Goal: Task Accomplishment & Management: Complete application form

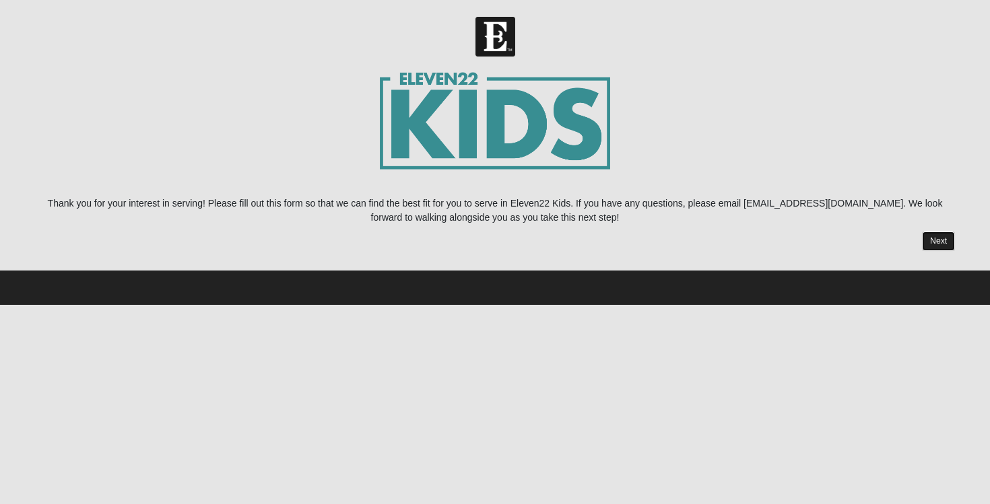
click at [935, 244] on link "Next" at bounding box center [938, 242] width 33 height 20
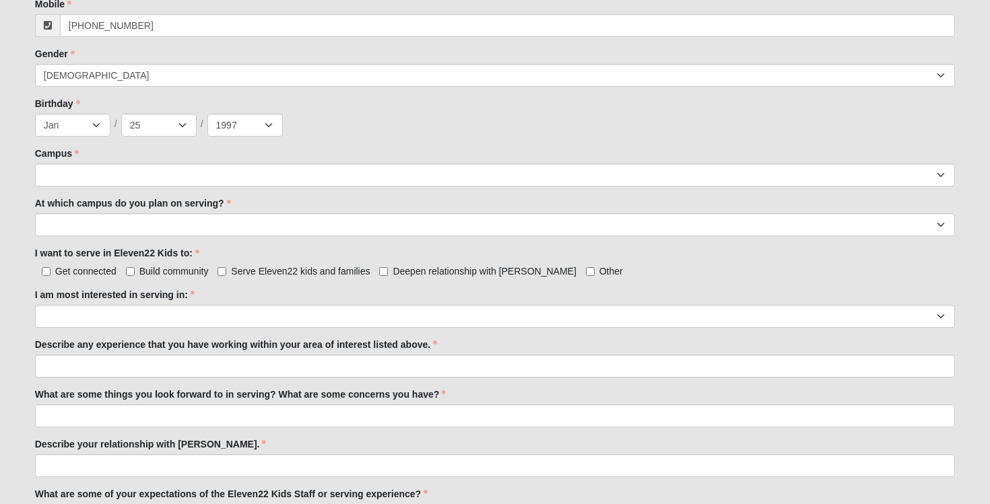
scroll to position [553, 0]
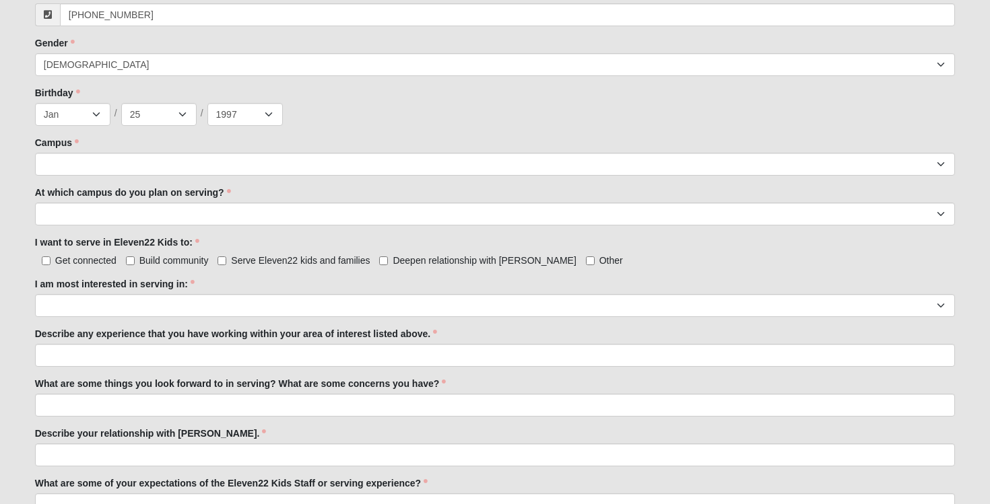
click at [695, 151] on div "Campus [GEOGRAPHIC_DATA] Eleven22 Online [PERSON_NAME][GEOGRAPHIC_DATA] Jesup M…" at bounding box center [495, 156] width 920 height 40
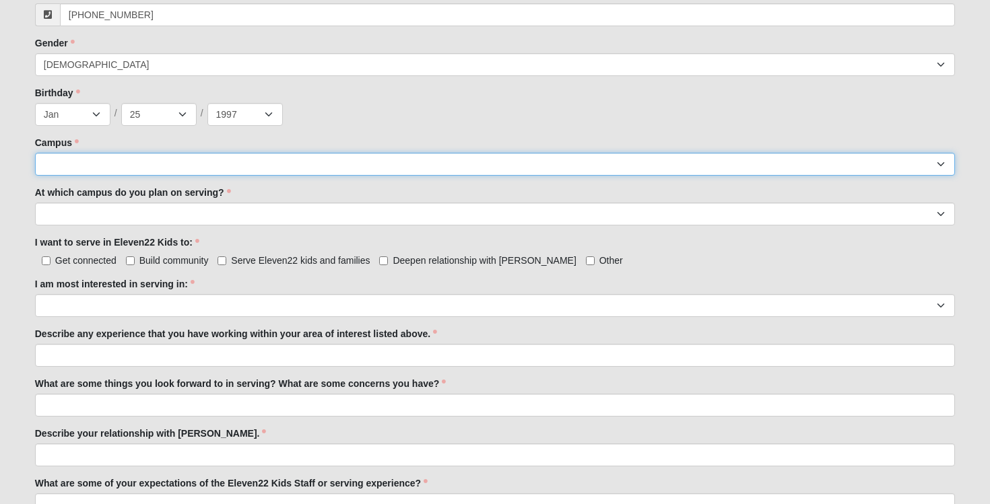
click at [694, 166] on select "Arlington Baymeadows Eleven22 Online [PERSON_NAME][GEOGRAPHIC_DATA] Jesup [GEOG…" at bounding box center [495, 164] width 920 height 23
select select "11"
click at [35, 153] on select "Arlington Baymeadows Eleven22 Online [PERSON_NAME][GEOGRAPHIC_DATA] Jesup [GEOG…" at bounding box center [495, 164] width 920 height 23
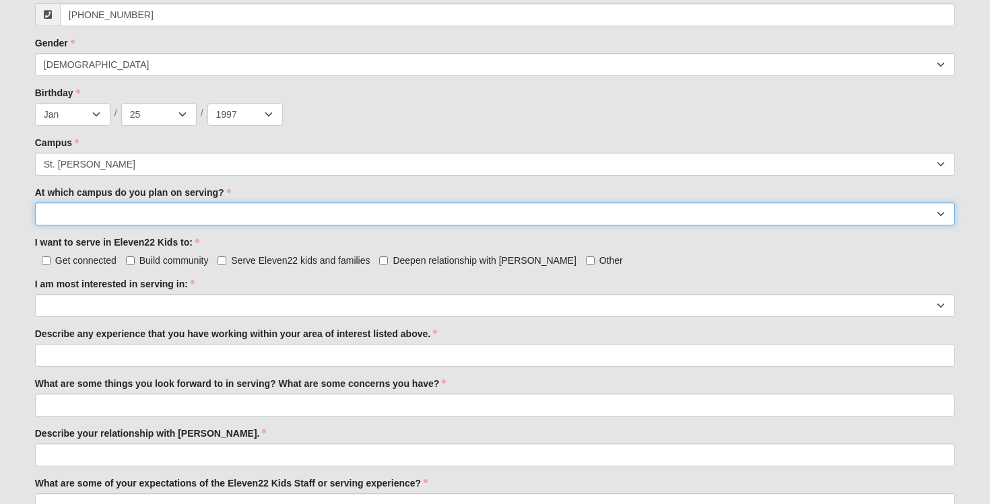
click at [543, 204] on select "[GEOGRAPHIC_DATA] [PERSON_NAME][GEOGRAPHIC_DATA] [GEOGRAPHIC_DATA] [GEOGRAPHIC_…" at bounding box center [495, 214] width 920 height 23
select select "St. [PERSON_NAME]"
click at [35, 203] on select "[GEOGRAPHIC_DATA] [PERSON_NAME][GEOGRAPHIC_DATA] [GEOGRAPHIC_DATA] [GEOGRAPHIC_…" at bounding box center [495, 214] width 920 height 23
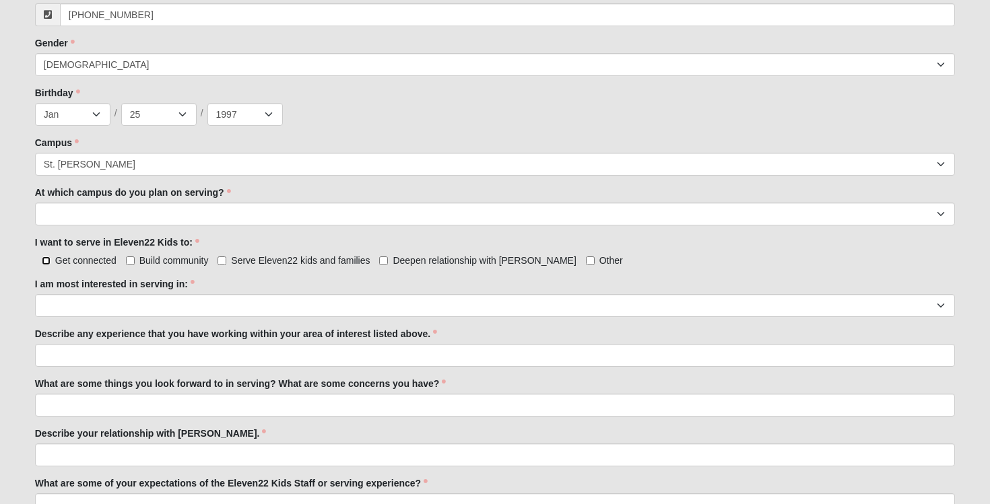
click at [48, 260] on input "Get connected" at bounding box center [46, 261] width 9 height 9
checkbox input "true"
click at [131, 261] on input "Build community" at bounding box center [130, 261] width 9 height 9
checkbox input "true"
click at [224, 262] on input "Serve Eleven22 kids and families" at bounding box center [221, 261] width 9 height 9
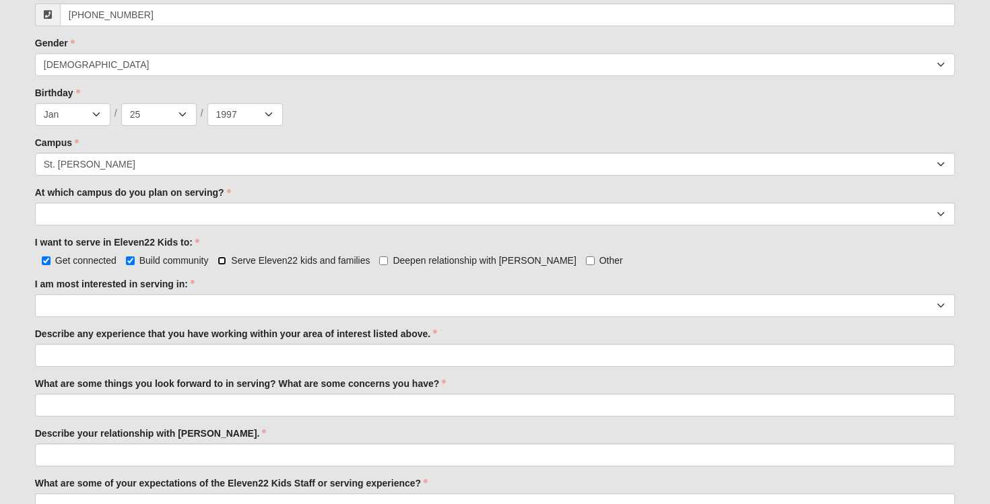
checkbox input "true"
click at [382, 260] on input "Deepen relationship with [PERSON_NAME]" at bounding box center [383, 261] width 9 height 9
checkbox input "true"
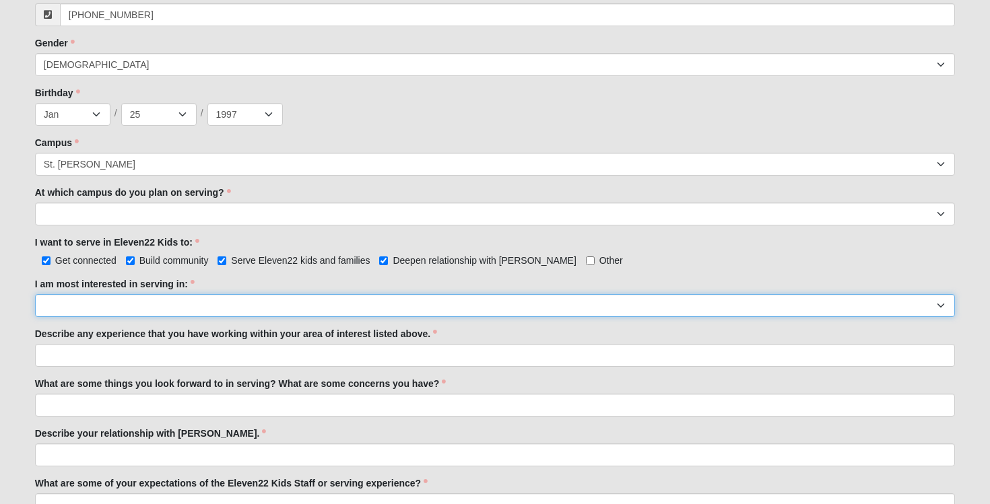
click at [366, 300] on select "Registration Tour Guide Preschool Disciple Group Leader Elementary Disciple Gro…" at bounding box center [495, 305] width 920 height 23
select select "Tour Guide"
click at [35, 294] on select "Registration Tour Guide Preschool Disciple Group Leader Elementary Disciple Gro…" at bounding box center [495, 305] width 920 height 23
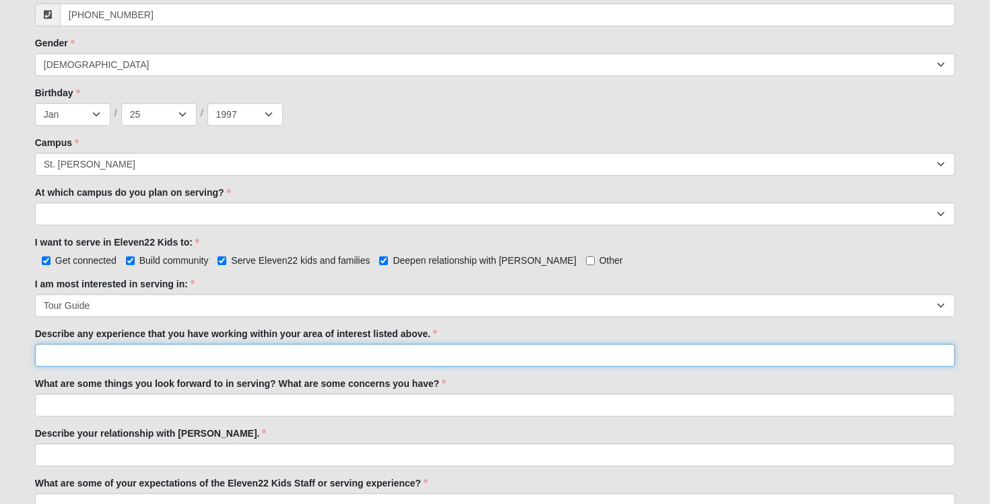
click at [351, 349] on input "Describe any experience that you have working within your area of interest list…" at bounding box center [495, 355] width 920 height 23
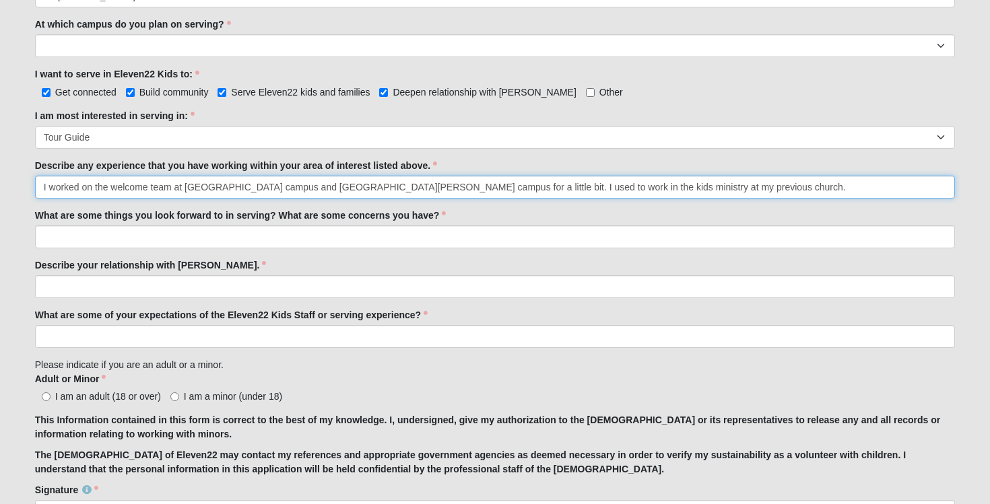
scroll to position [735, 0]
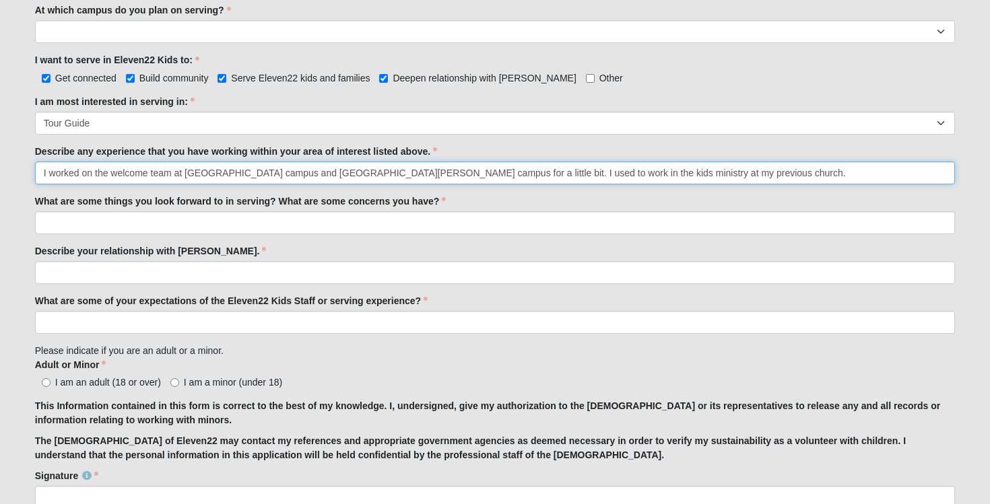
type input "I worked on the welcome team at [GEOGRAPHIC_DATA] campus and [GEOGRAPHIC_DATA][…"
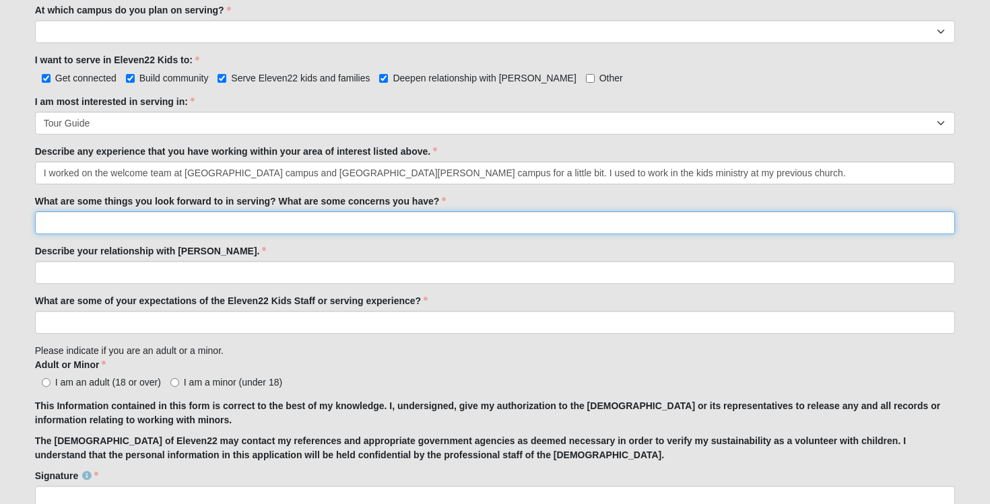
click at [203, 219] on input "What are some things you look forward to in serving? What are some concerns you…" at bounding box center [495, 222] width 920 height 23
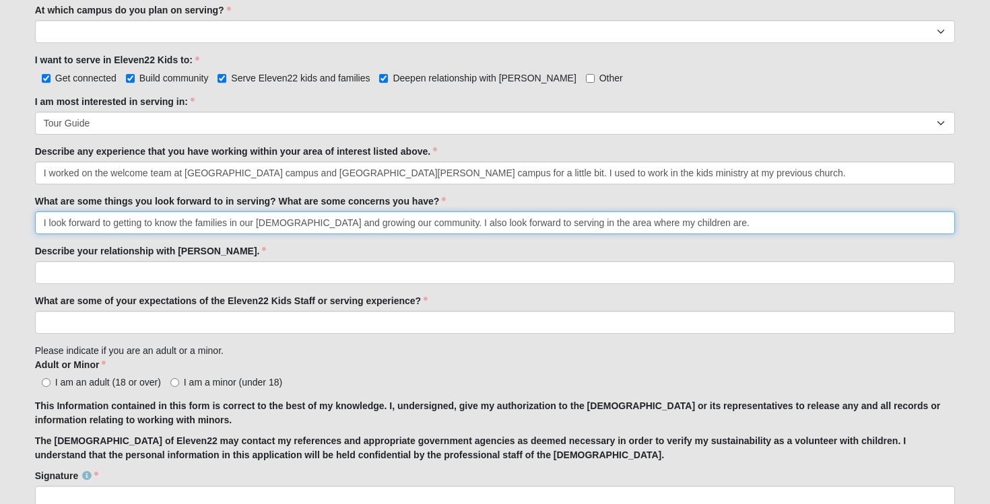
type input "I look forward to getting to know the families in our [DEMOGRAPHIC_DATA] and gr…"
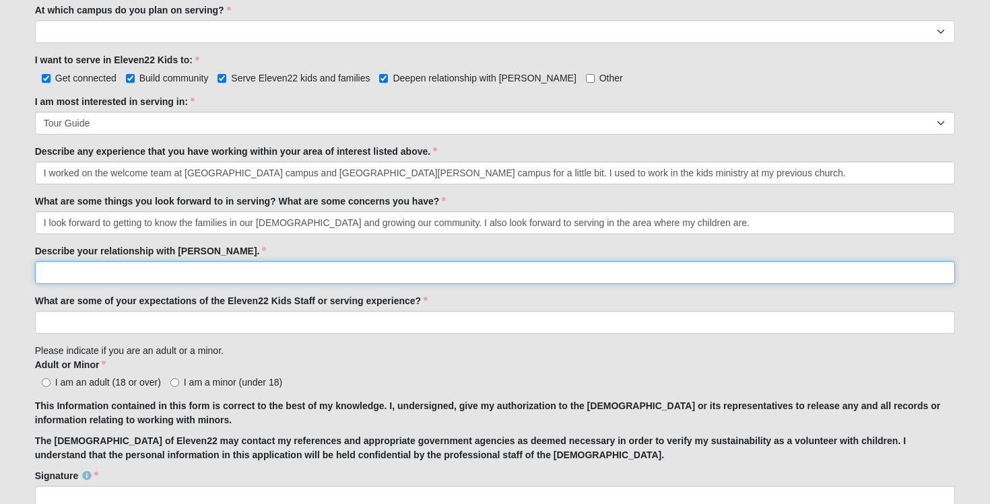
click at [116, 280] on input "Describe your relationship with [PERSON_NAME]." at bounding box center [495, 272] width 920 height 23
type input "I"
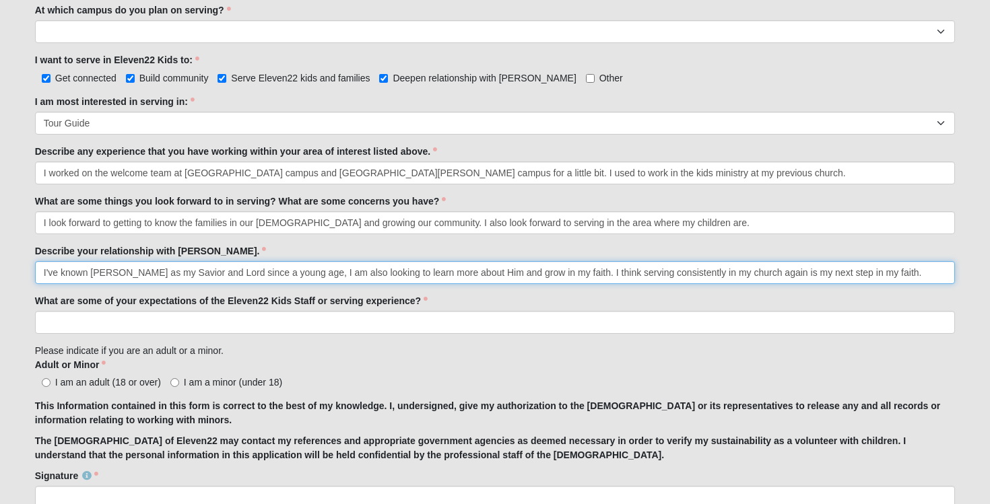
type input "I've known [PERSON_NAME] as my Savior and Lord since a young age, I am also loo…"
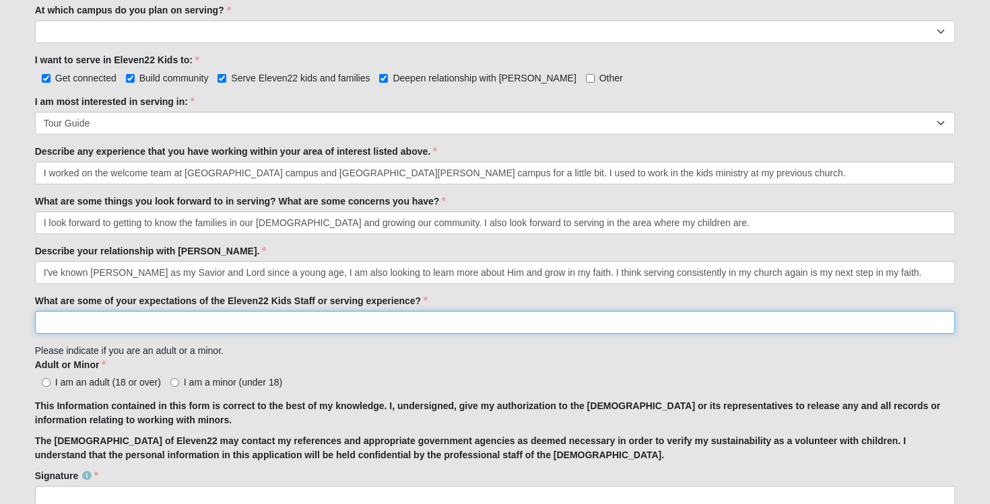
click at [637, 318] on input "What are some of your expectations of the Eleven22 Kids Staff or serving experi…" at bounding box center [495, 322] width 920 height 23
type input "I am hoping that we will have closer community and more chances to plug into ou…"
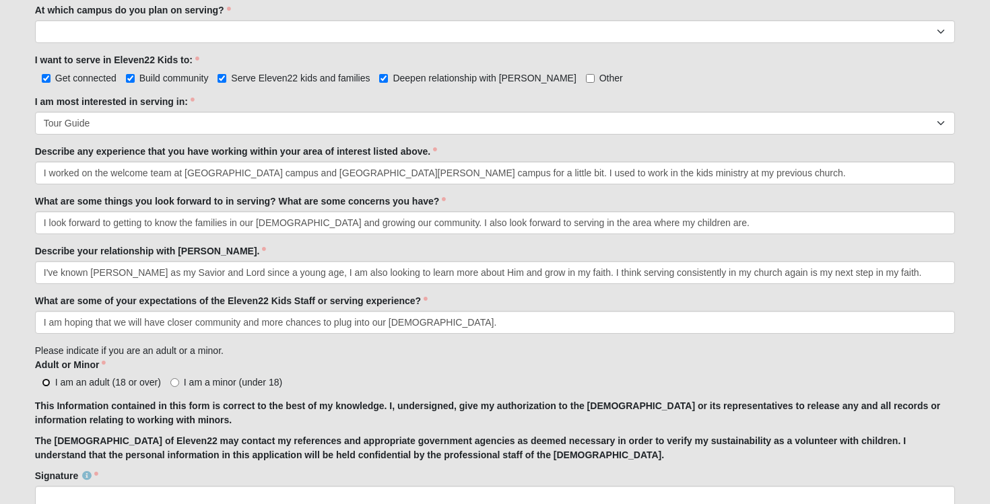
click at [43, 385] on input "I am an adult (18 or over)" at bounding box center [46, 382] width 9 height 9
radio input "true"
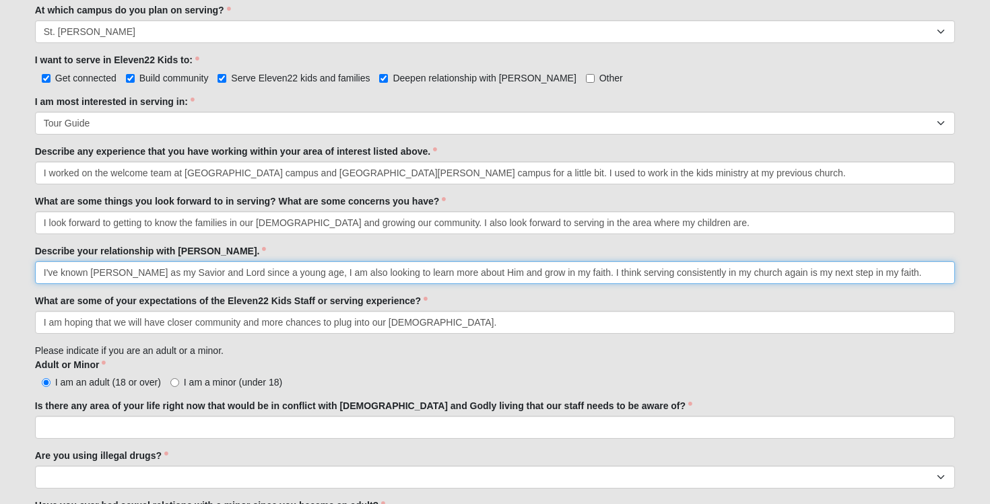
click at [327, 270] on input "I've known [PERSON_NAME] as my Savior and Lord since a young age, I am also loo…" at bounding box center [495, 272] width 920 height 23
click at [455, 283] on input "I've known [PERSON_NAME] as my Savior and Lord since a young age, I am always l…" at bounding box center [495, 272] width 920 height 23
click at [745, 277] on input "I've known [PERSON_NAME] as my Savior and Lord since a young age, I am always l…" at bounding box center [495, 272] width 920 height 23
type input "I've known [PERSON_NAME] as my Savior and Lord since a young age, I am always l…"
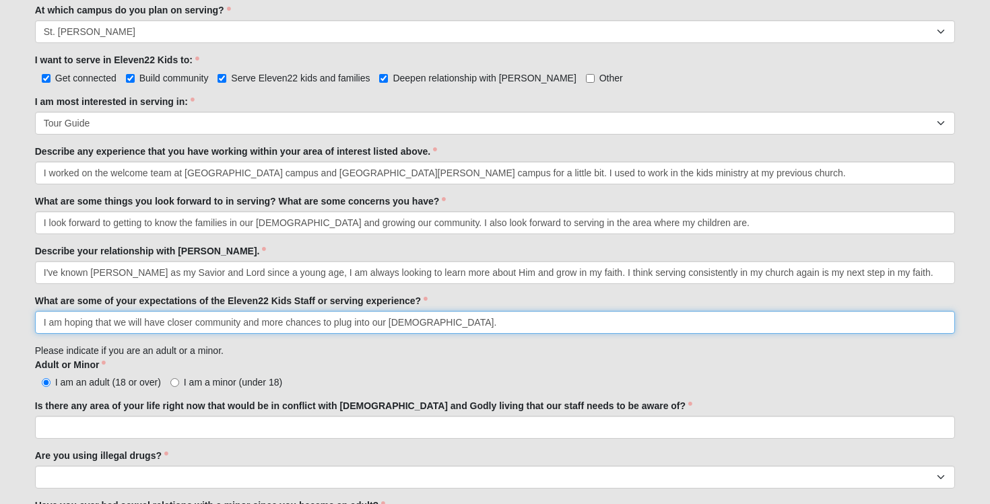
click at [188, 327] on input "I am hoping that we will have closer community and more chances to plug into ou…" at bounding box center [495, 322] width 920 height 23
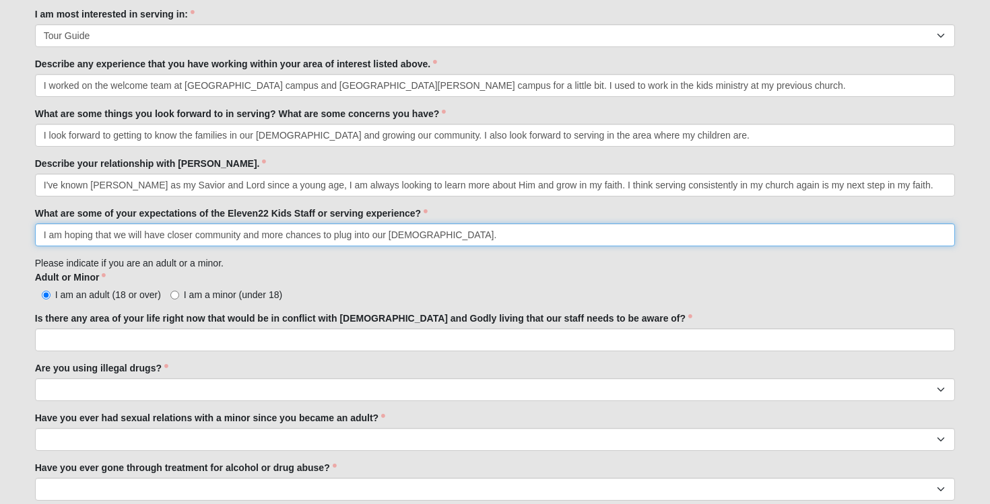
scroll to position [828, 0]
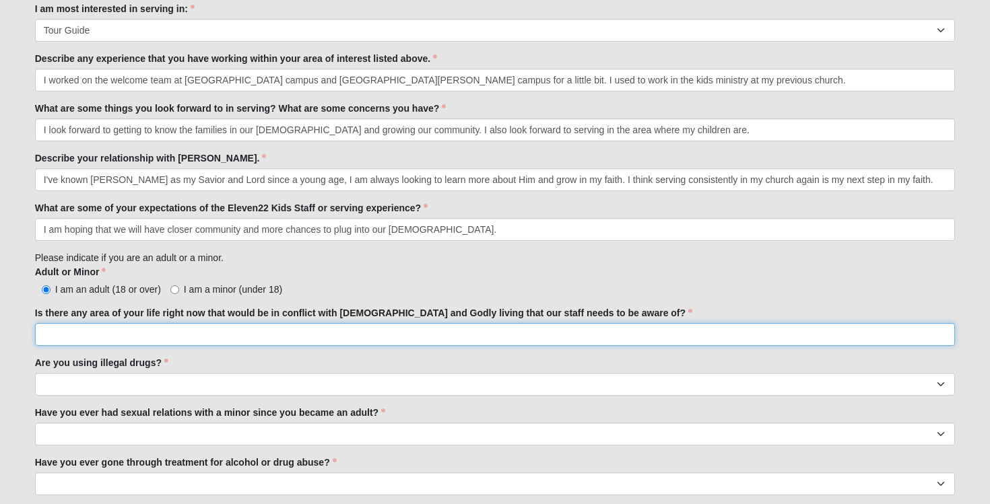
click at [308, 329] on input "Is there any area of your life right now that would be in conflict with [DEMOGR…" at bounding box center [495, 334] width 920 height 23
type input "No"
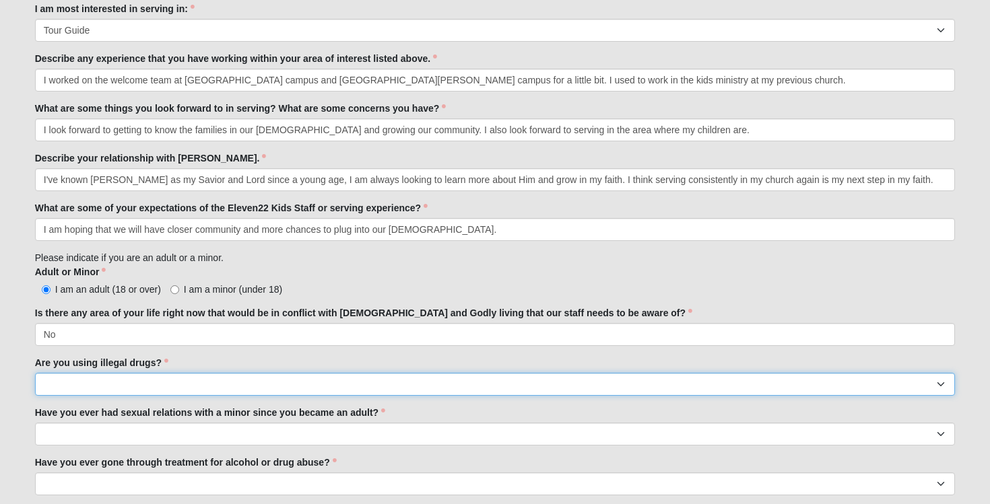
click at [307, 385] on select "Yes No" at bounding box center [495, 384] width 920 height 23
select select "No"
click at [35, 373] on select "Yes No" at bounding box center [495, 384] width 920 height 23
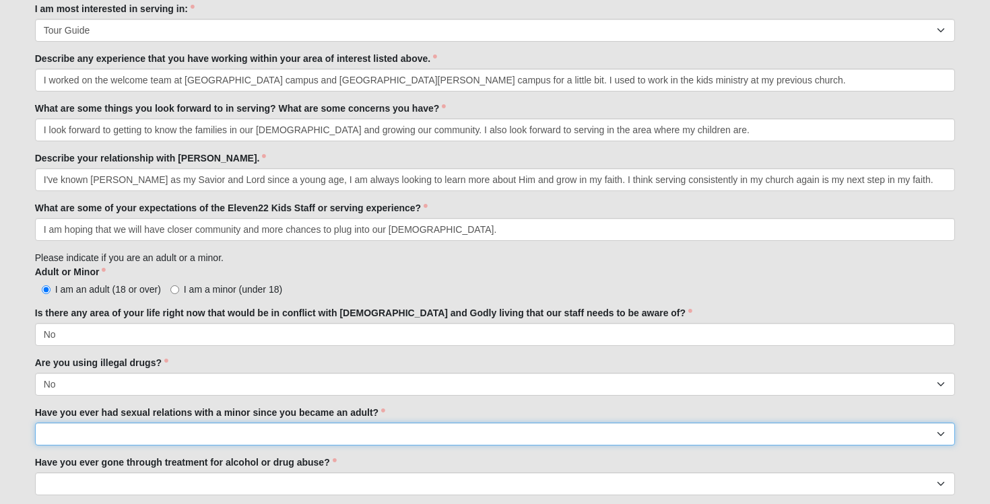
click at [292, 430] on select "Yes No" at bounding box center [495, 434] width 920 height 23
select select "No"
click at [35, 423] on select "Yes No" at bounding box center [495, 434] width 920 height 23
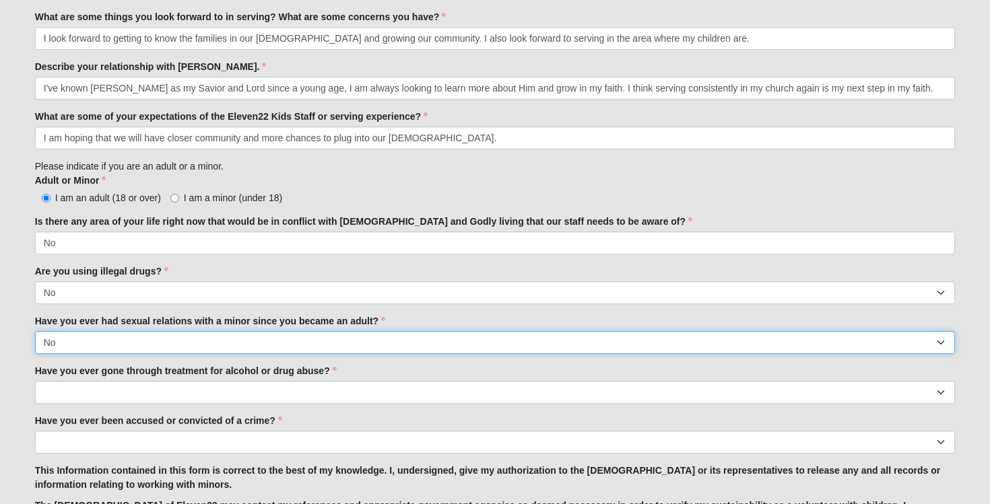
scroll to position [923, 0]
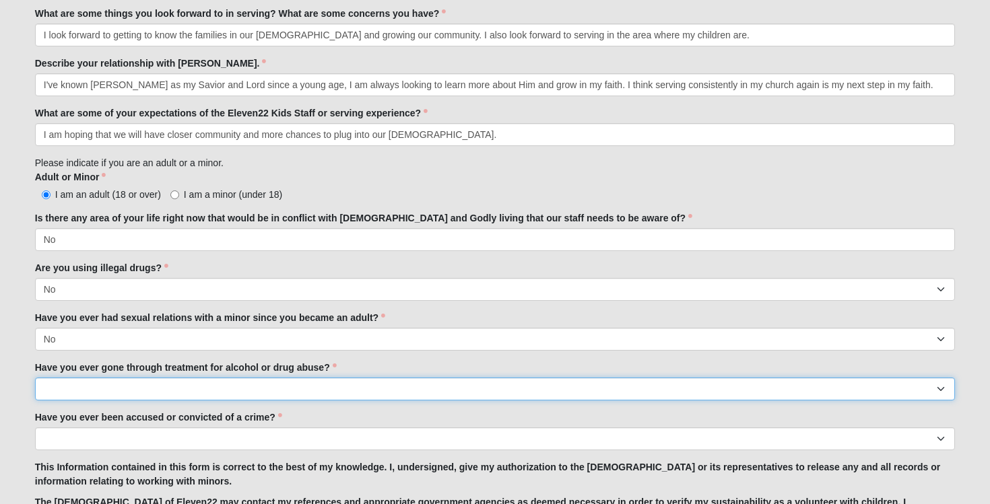
click at [302, 395] on select "Yes No" at bounding box center [495, 389] width 920 height 23
select select "No"
click at [35, 378] on select "Yes No" at bounding box center [495, 389] width 920 height 23
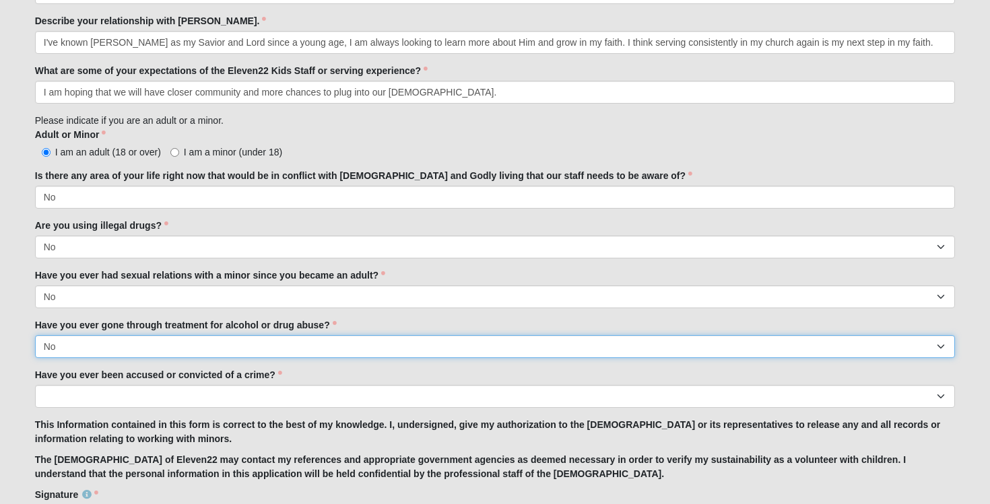
scroll to position [967, 0]
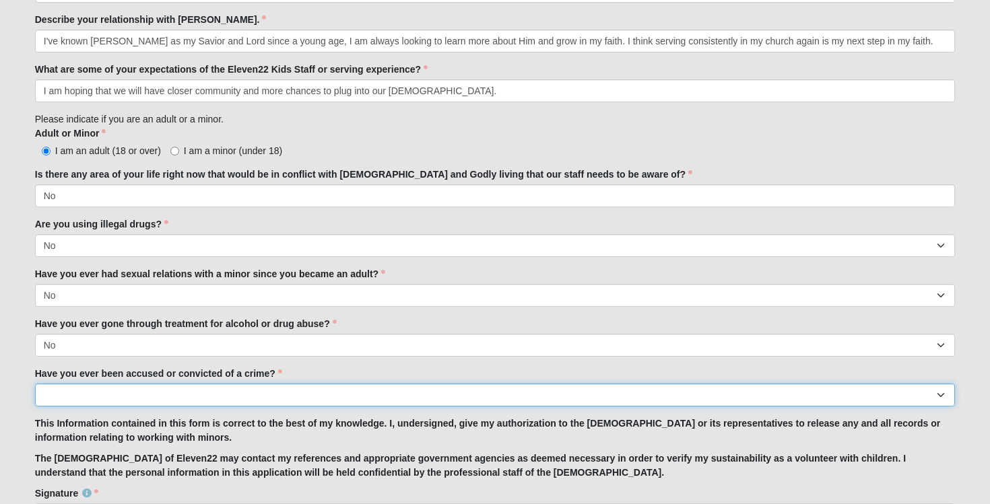
click at [292, 405] on select "Yes No" at bounding box center [495, 395] width 920 height 23
select select "No"
click at [35, 384] on select "Yes No" at bounding box center [495, 395] width 920 height 23
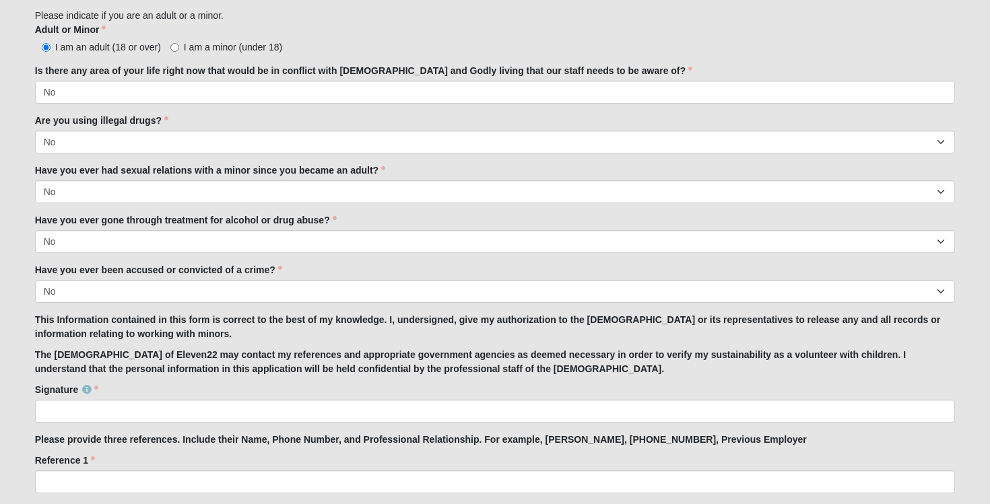
scroll to position [1074, 0]
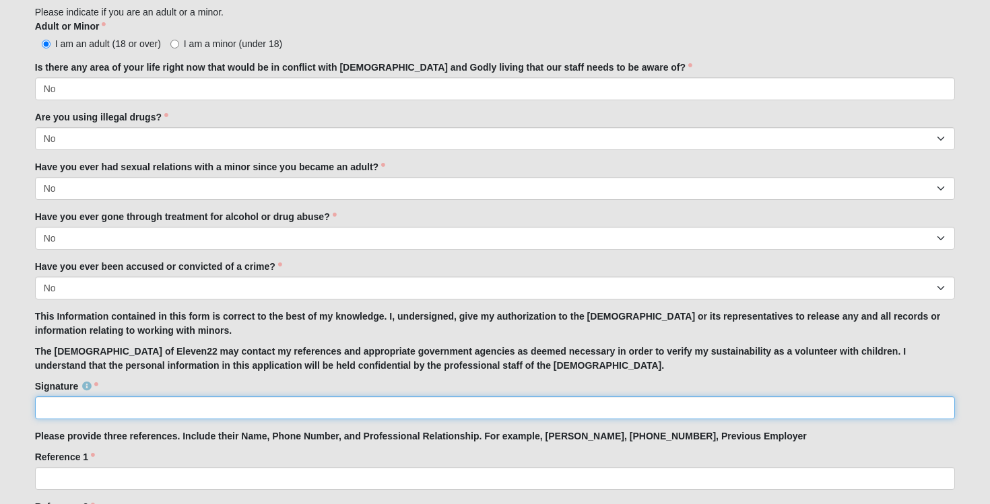
click at [285, 411] on input "Signature" at bounding box center [495, 408] width 920 height 23
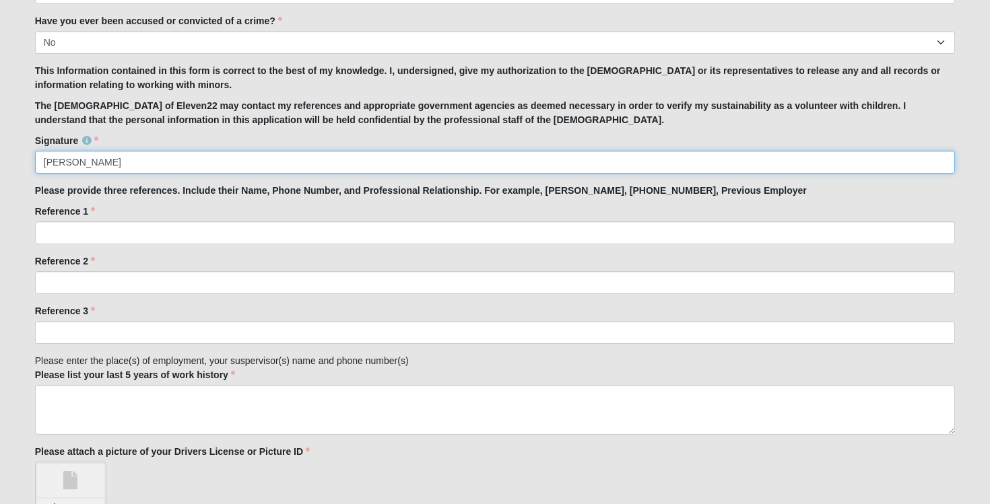
scroll to position [1338, 0]
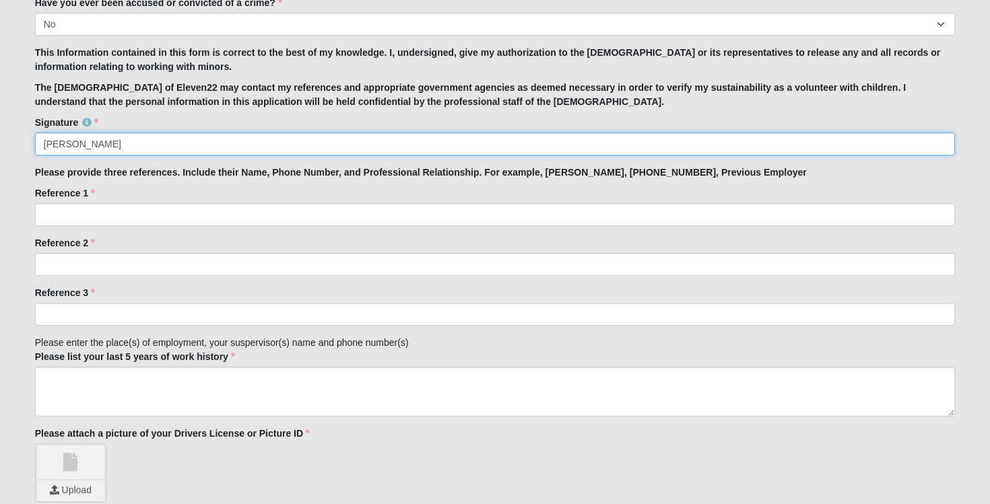
type input "[PERSON_NAME]"
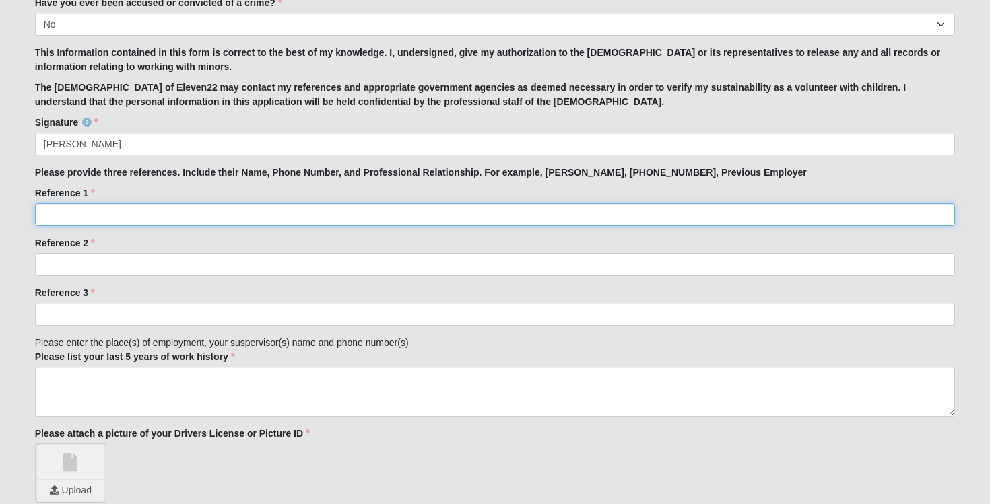
click at [267, 217] on input "Reference 1" at bounding box center [495, 214] width 920 height 23
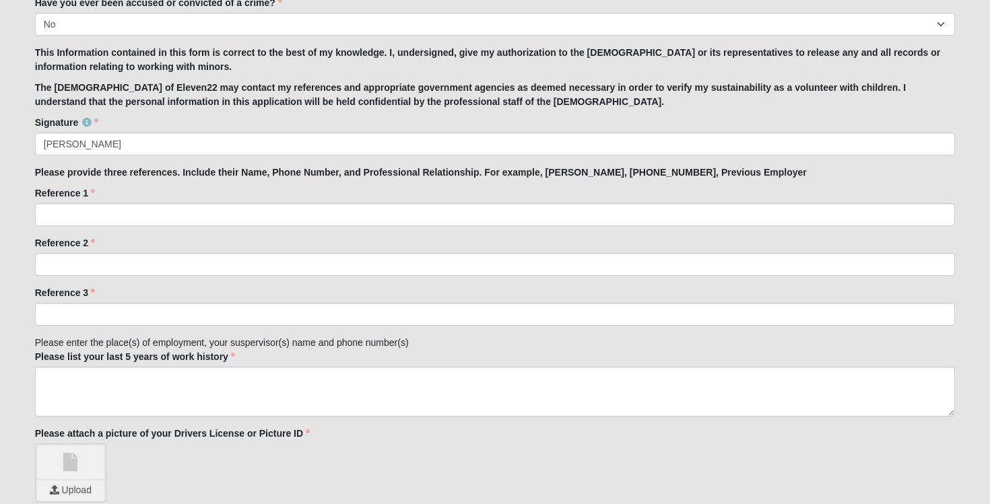
click at [94, 192] on label "Reference 1" at bounding box center [65, 193] width 60 height 13
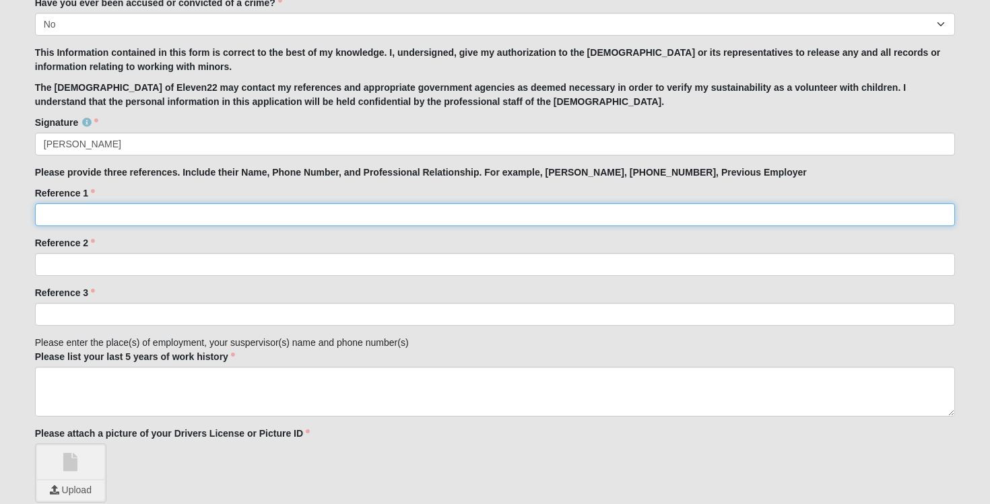
click at [94, 203] on input "Reference 1" at bounding box center [495, 214] width 920 height 23
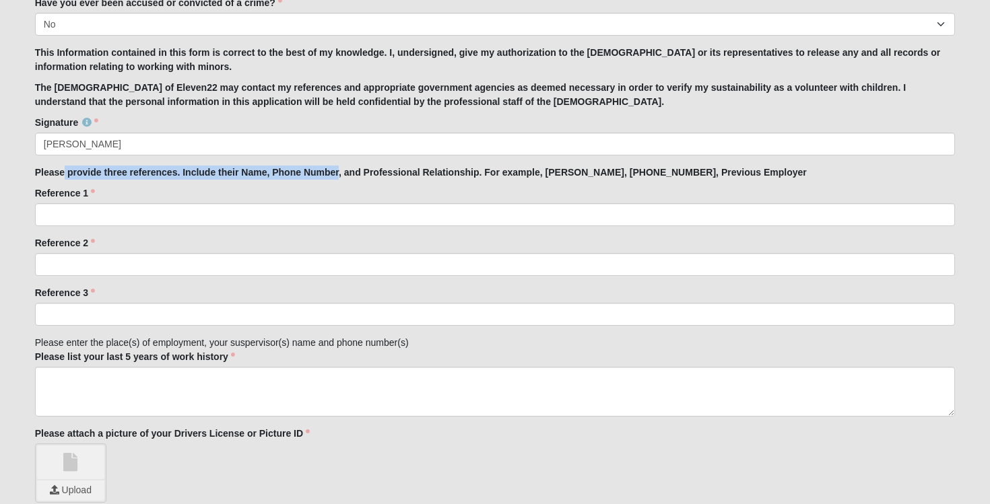
drag, startPoint x: 67, startPoint y: 173, endPoint x: 339, endPoint y: 168, distance: 272.7
click at [339, 170] on strong "Please provide three references. Include their Name, Phone Number, and Professi…" at bounding box center [421, 172] width 772 height 11
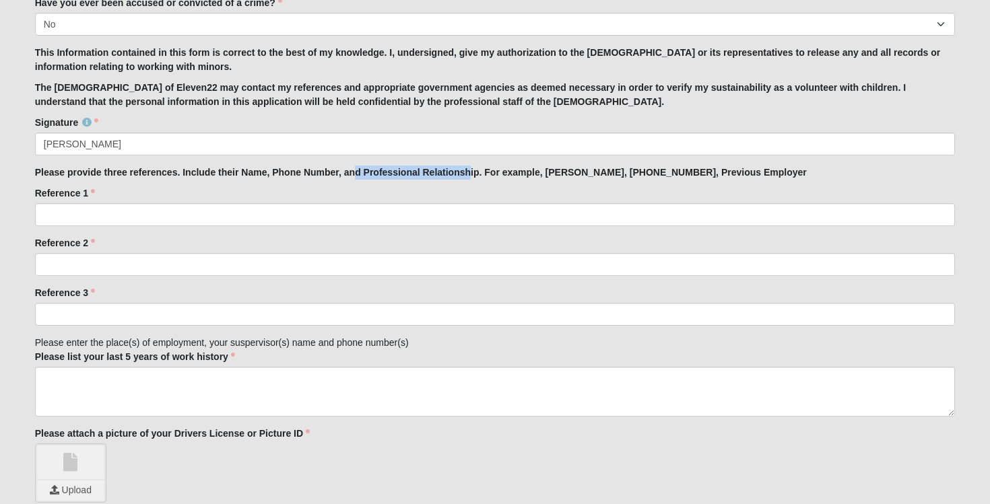
drag, startPoint x: 353, startPoint y: 178, endPoint x: 471, endPoint y: 177, distance: 117.8
click at [471, 177] on p "Please provide three references. Include their Name, Phone Number, and Professi…" at bounding box center [495, 173] width 920 height 14
click at [471, 177] on strong "Please provide three references. Include their Name, Phone Number, and Professi…" at bounding box center [421, 172] width 772 height 11
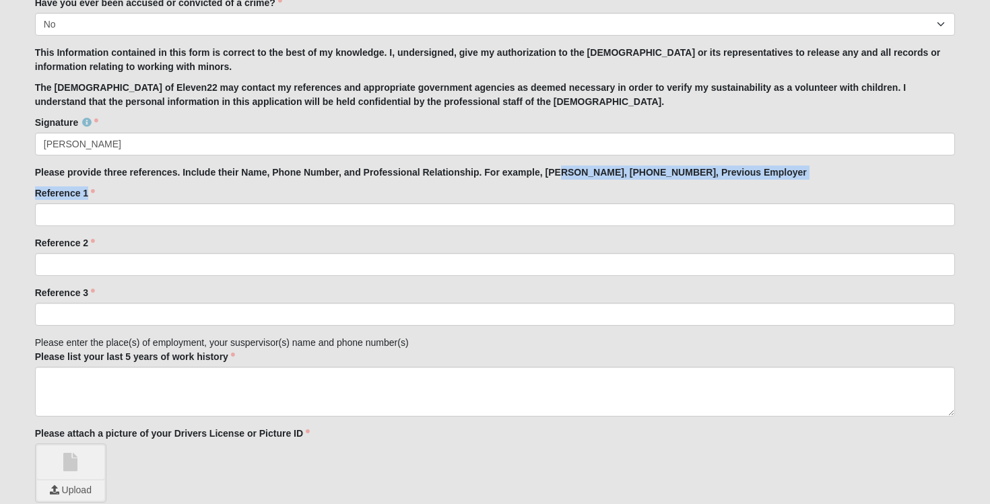
drag, startPoint x: 473, startPoint y: 188, endPoint x: 562, endPoint y: 176, distance: 88.9
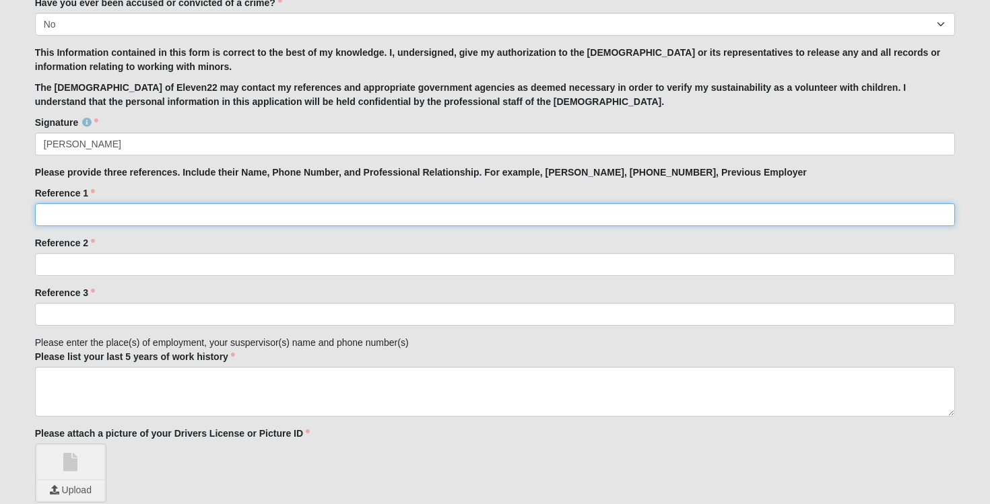
click at [500, 206] on input "Reference 1" at bounding box center [495, 214] width 920 height 23
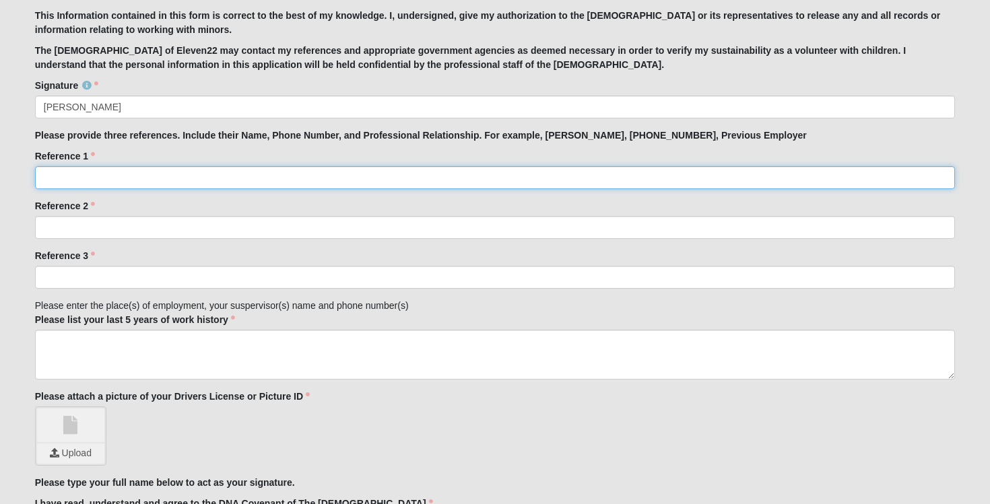
scroll to position [1376, 0]
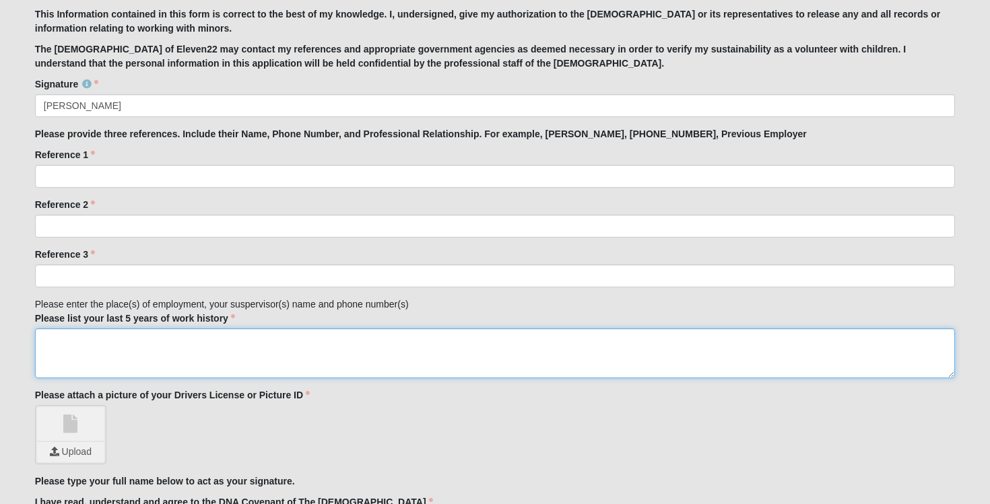
click at [379, 339] on textarea "Please list your last 5 years of work history" at bounding box center [495, 354] width 920 height 50
click at [115, 353] on textarea "I've been a stay at home mom for over 5 years. [PERSON_NAME] [PHONE_NUMBER]" at bounding box center [495, 354] width 920 height 50
click at [277, 355] on textarea "I've been a stay at home mom for over 5 years. [PERSON_NAME] (Husband) [PHONE_N…" at bounding box center [495, 354] width 920 height 50
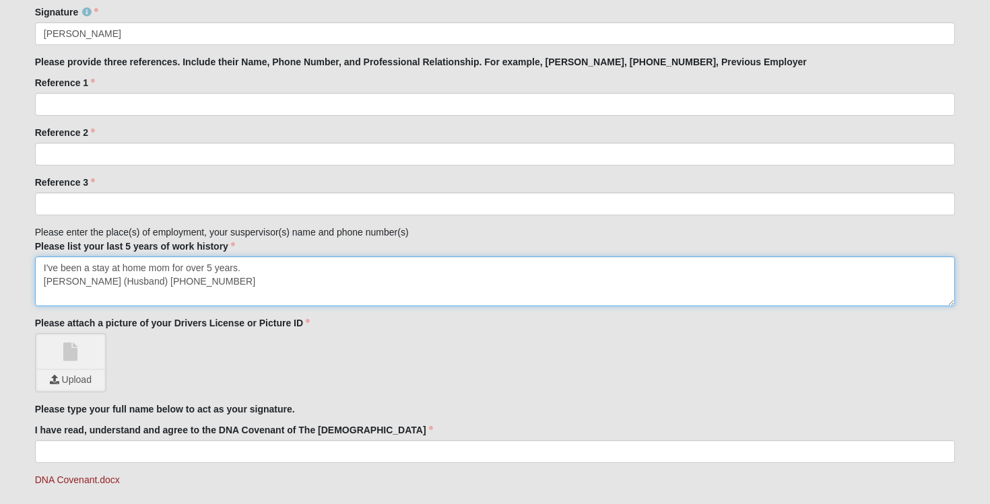
scroll to position [1450, 0]
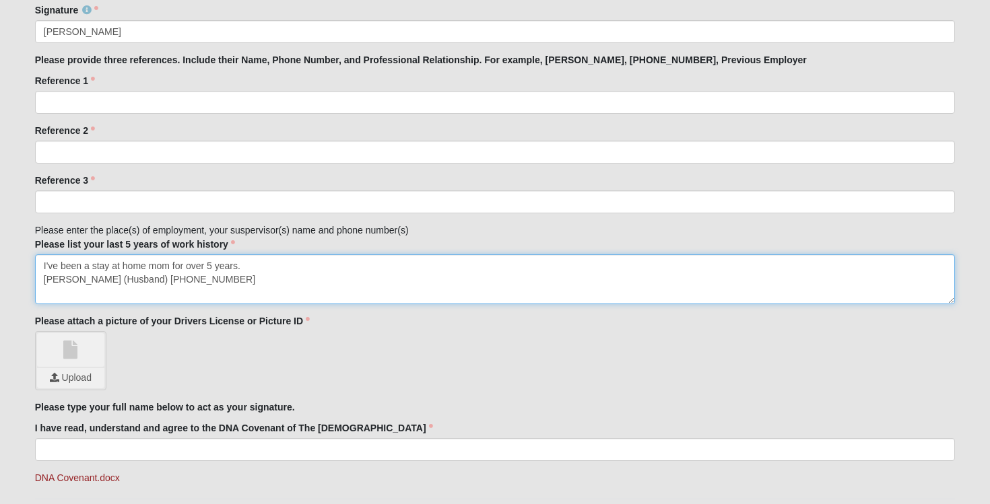
type textarea "I've been a stay at home mom for over 5 years. [PERSON_NAME] (Husband) [PHONE_N…"
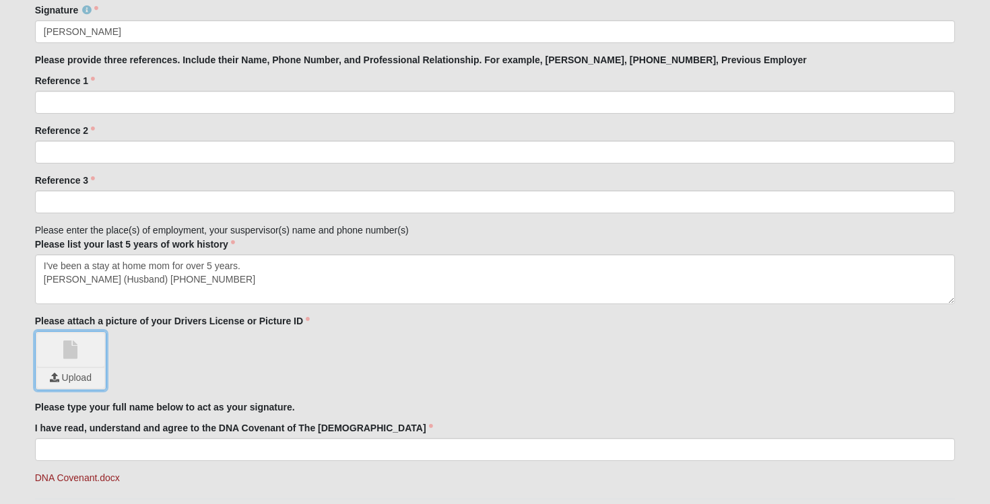
click at [82, 376] on input "file" at bounding box center [70, 378] width 67 height 20
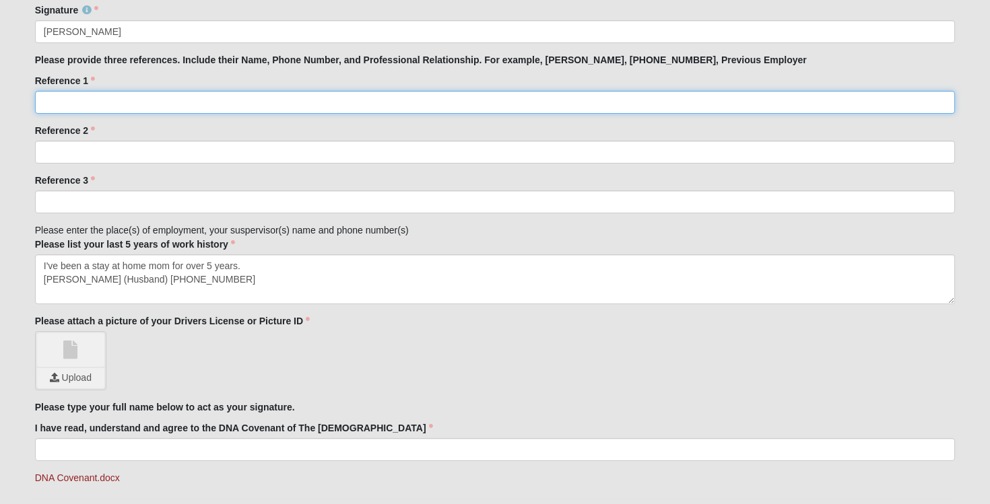
click at [409, 101] on input "Reference 1" at bounding box center [495, 102] width 920 height 23
type input "Angeles Love, , Team Lead"
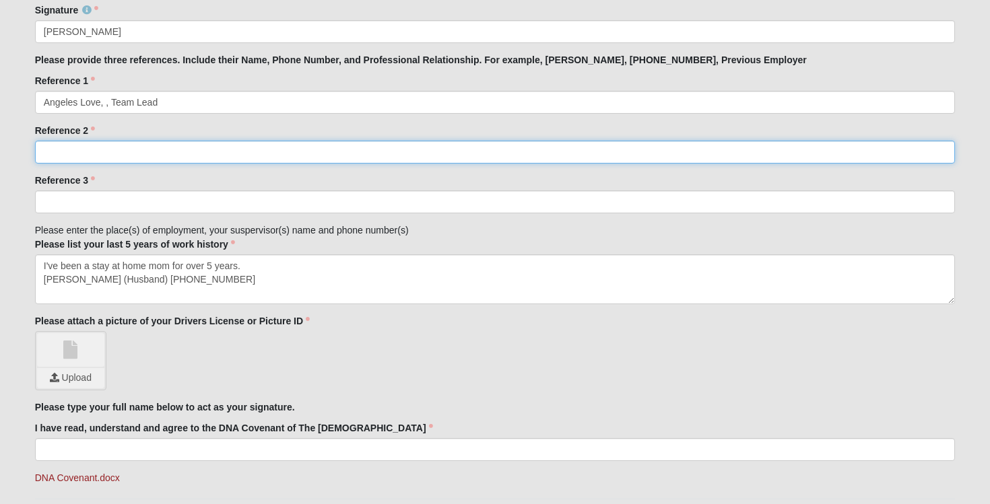
click at [335, 145] on input "Reference 2" at bounding box center [495, 152] width 920 height 23
type input "[PERSON_NAME], , Team Lead at ChickFilA"
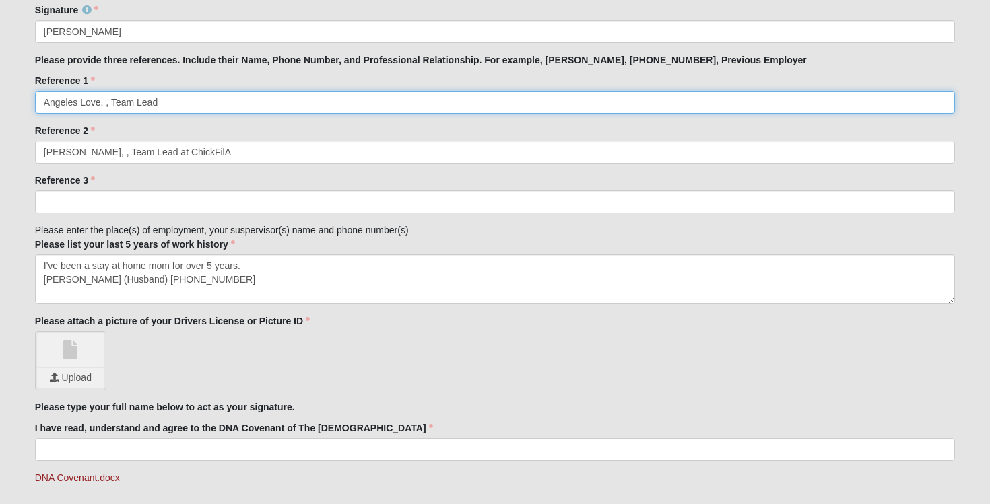
click at [278, 96] on input "Angeles Love, , Team Lead" at bounding box center [495, 102] width 920 height 23
click at [277, 96] on input "Angeles Love, , Team Lead" at bounding box center [495, 102] width 920 height 23
click at [257, 110] on input "Angeles Love, , Team Lead" at bounding box center [495, 102] width 920 height 23
type input "Angeles Love, , Team Lead at ChickFilA"
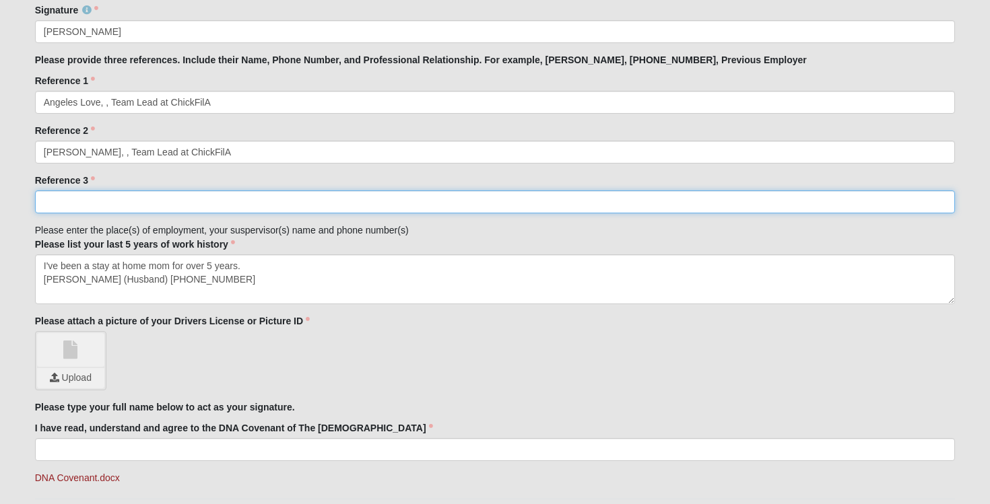
click at [207, 207] on input "Reference 3" at bounding box center [495, 202] width 920 height 23
type input "[PERSON_NAME], , Team Lead at [PERSON_NAME] Fargo"
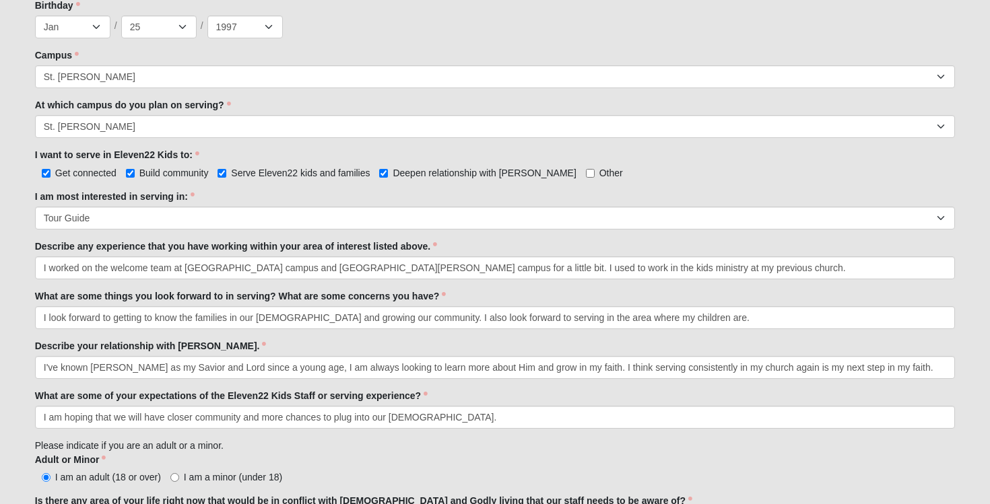
scroll to position [644, 0]
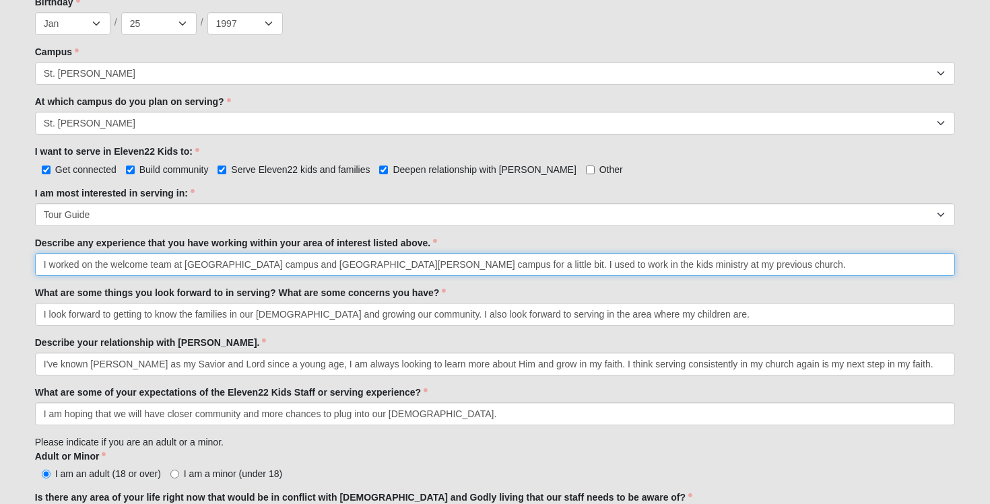
click at [280, 265] on input "I worked on the welcome team at [GEOGRAPHIC_DATA] campus and [GEOGRAPHIC_DATA][…" at bounding box center [495, 264] width 920 height 23
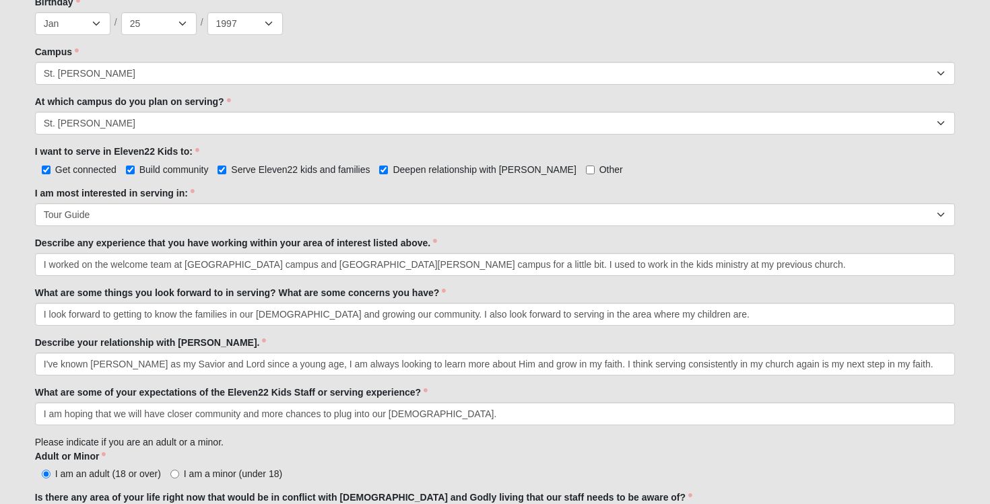
click at [331, 474] on div "I am an adult (18 or over) I am a minor (under 18)" at bounding box center [495, 474] width 920 height 14
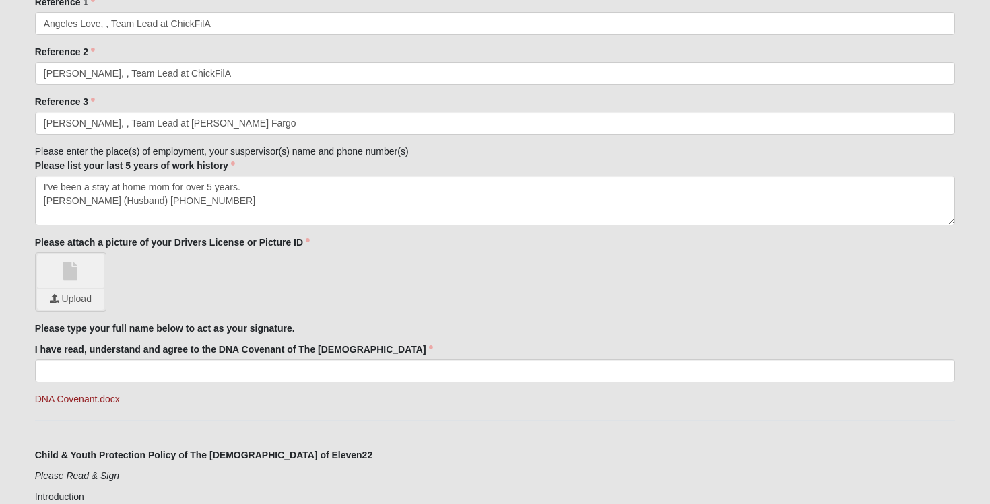
scroll to position [1536, 0]
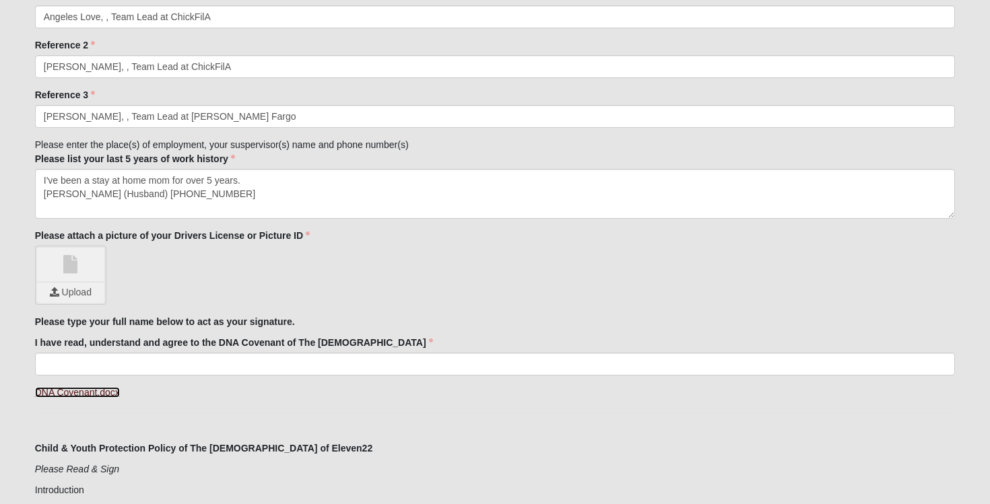
click at [108, 395] on link "DNA Covenant.docx" at bounding box center [77, 392] width 85 height 11
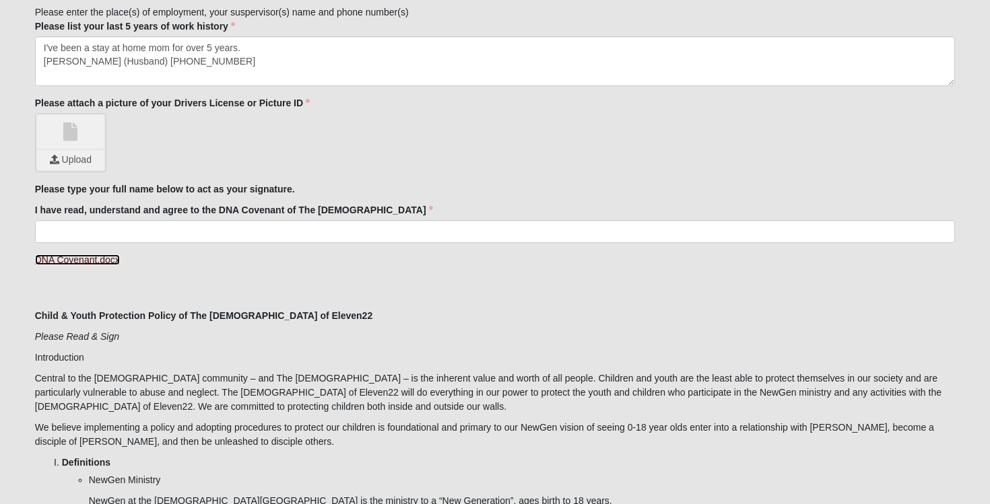
scroll to position [1671, 0]
